Goal: Information Seeking & Learning: Check status

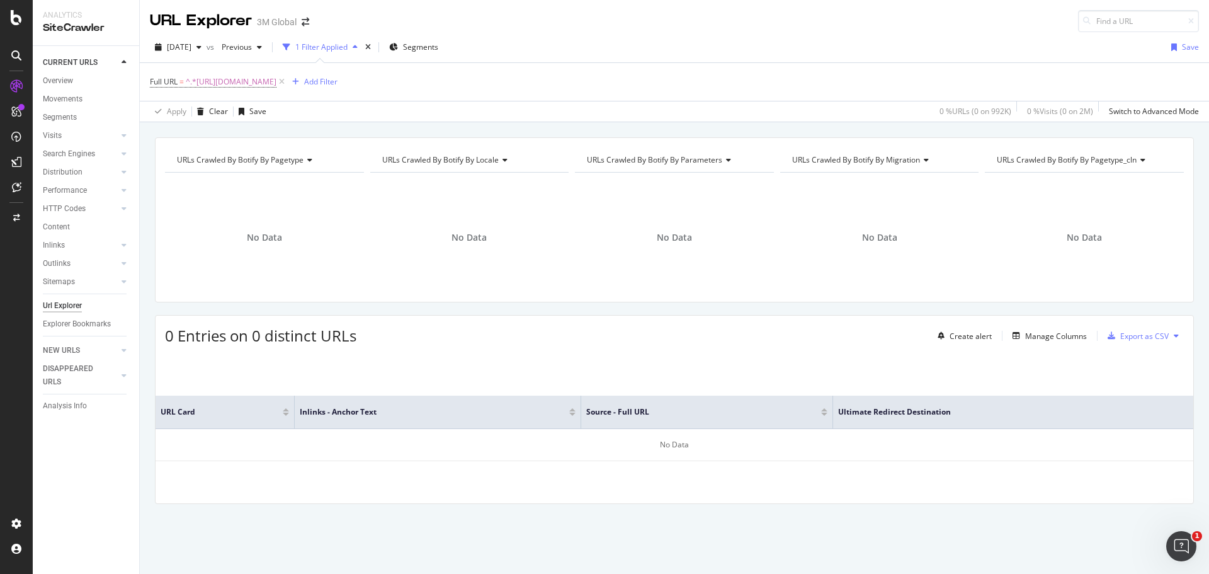
click at [666, 37] on div "[DATE] vs Previous 1 Filter Applied Segments Save" at bounding box center [674, 49] width 1069 height 25
drag, startPoint x: 312, startPoint y: 412, endPoint x: 362, endPoint y: 419, distance: 50.1
click at [362, 419] on th "Inlinks - Anchor Text" at bounding box center [438, 411] width 287 height 33
click at [276, 79] on span "^.*[URL][DOMAIN_NAME]" at bounding box center [231, 82] width 91 height 18
click at [235, 135] on input "[URL][DOMAIN_NAME]" at bounding box center [220, 134] width 119 height 20
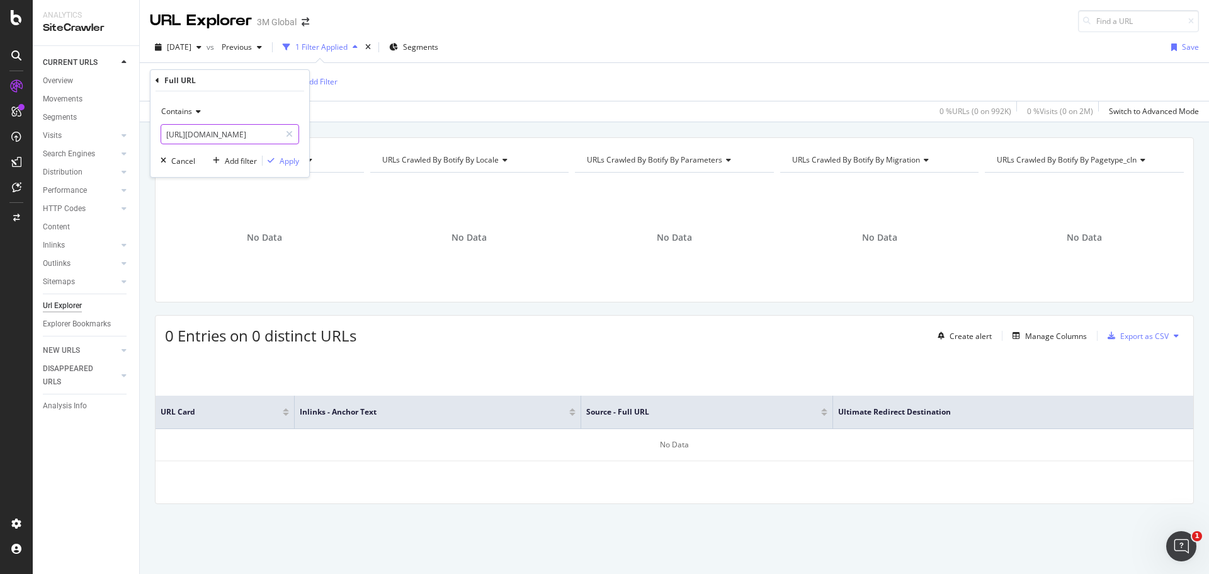
paste input "featured-products/net/sample"
type input "[URL][DOMAIN_NAME]"
click at [293, 159] on div "Apply" at bounding box center [290, 161] width 20 height 11
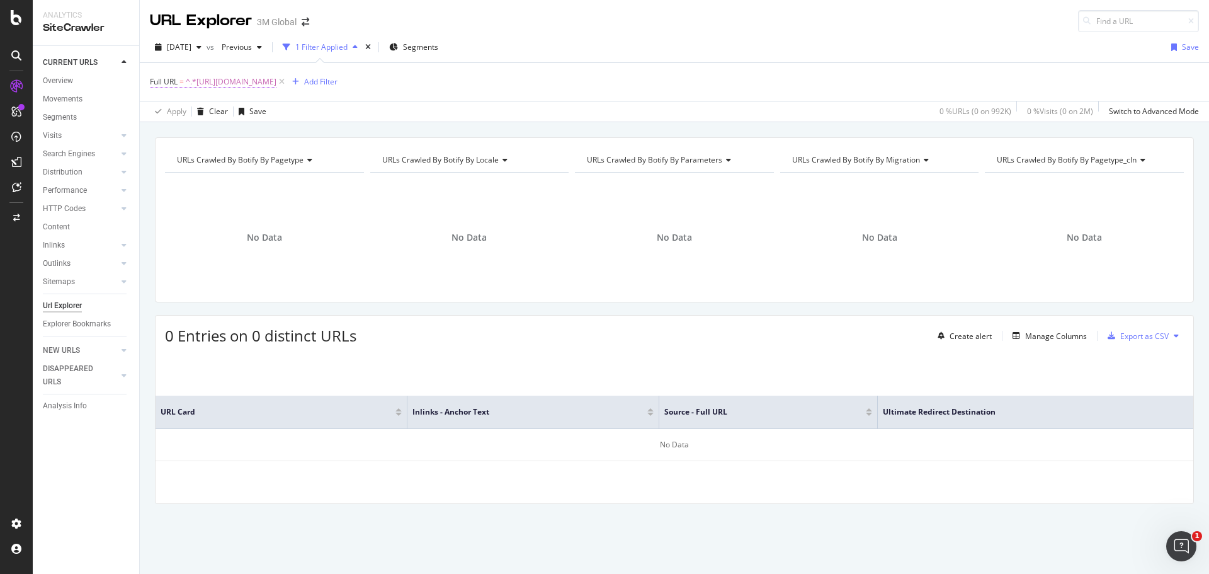
click at [276, 81] on span "^.*[URL][DOMAIN_NAME]" at bounding box center [231, 82] width 91 height 18
click at [250, 128] on input "[URL][DOMAIN_NAME]" at bounding box center [220, 134] width 119 height 20
paste input "en_CA/collision-repair-ca/featured-products/perfect-it-1-step-paint-finishing-s…"
type input "[URL][DOMAIN_NAME]"
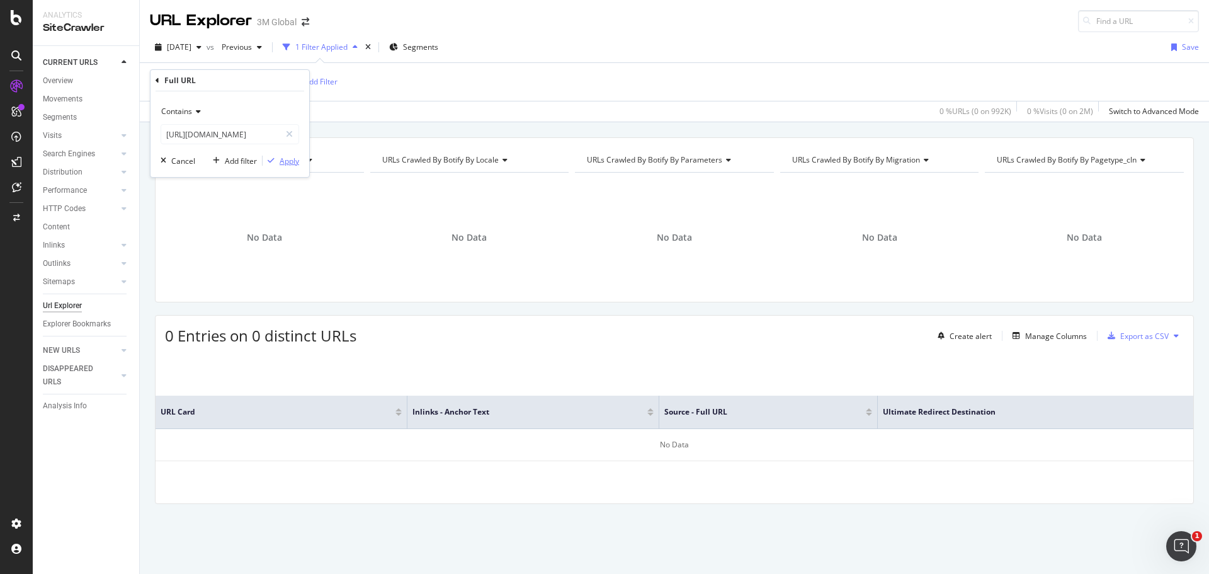
scroll to position [0, 0]
click at [285, 164] on div "Apply" at bounding box center [290, 161] width 20 height 11
click at [207, 45] on div "button" at bounding box center [198, 47] width 15 height 8
click at [183, 103] on div "[DATE]" at bounding box center [201, 99] width 67 height 11
